Goal: Information Seeking & Learning: Understand process/instructions

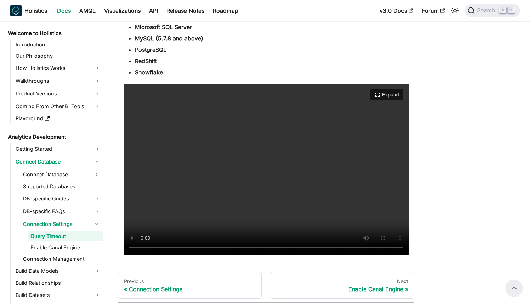
scroll to position [634, 0]
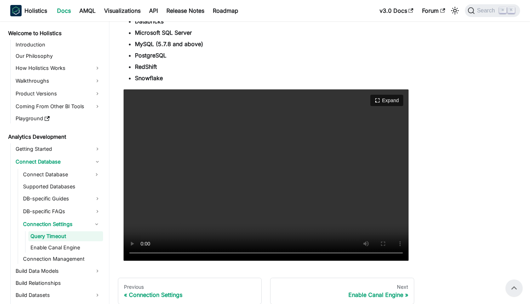
click at [210, 186] on video "Your browser does not support embedding video, but you can download it ." at bounding box center [266, 174] width 285 height 171
click at [223, 182] on video "Your browser does not support embedding video, but you can download it ." at bounding box center [266, 174] width 285 height 171
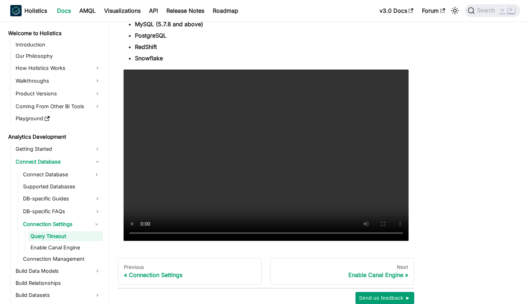
scroll to position [697, 0]
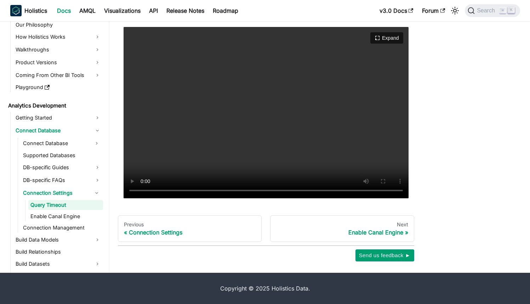
click at [323, 113] on video "Your browser does not support embedding video, but you can download it ." at bounding box center [266, 112] width 285 height 171
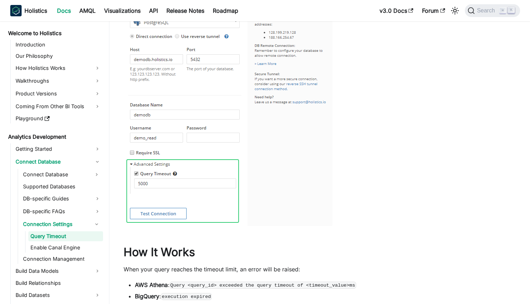
scroll to position [0, 0]
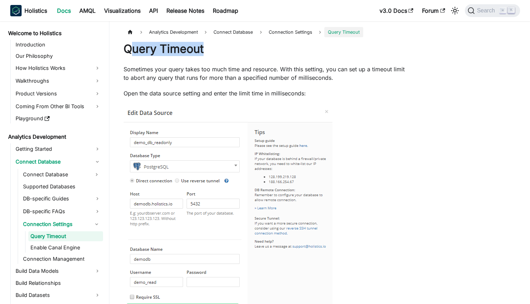
drag, startPoint x: 202, startPoint y: 51, endPoint x: 128, endPoint y: 54, distance: 73.8
click at [128, 54] on h1 "Query Timeout" at bounding box center [266, 49] width 285 height 14
drag, startPoint x: 126, startPoint y: 51, endPoint x: 205, endPoint y: 52, distance: 78.3
click at [205, 52] on h1 "Query Timeout" at bounding box center [266, 49] width 285 height 14
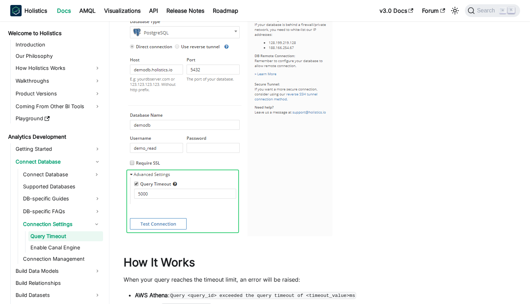
scroll to position [291, 0]
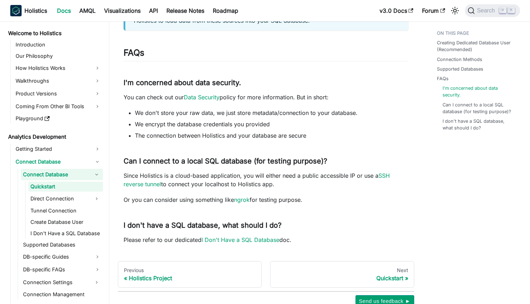
scroll to position [480, 0]
